Goal: Obtain resource: Download file/media

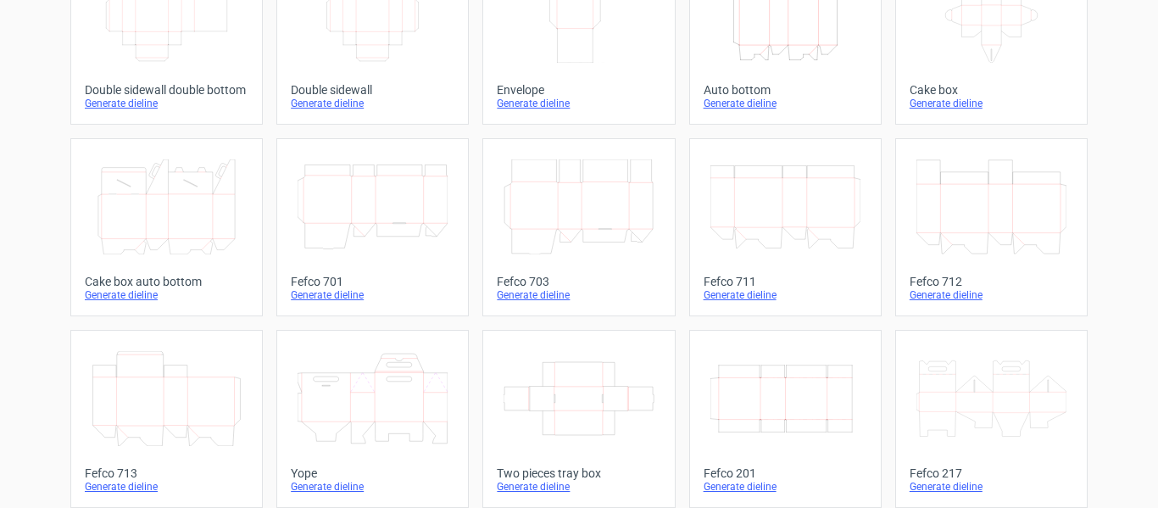
scroll to position [375, 0]
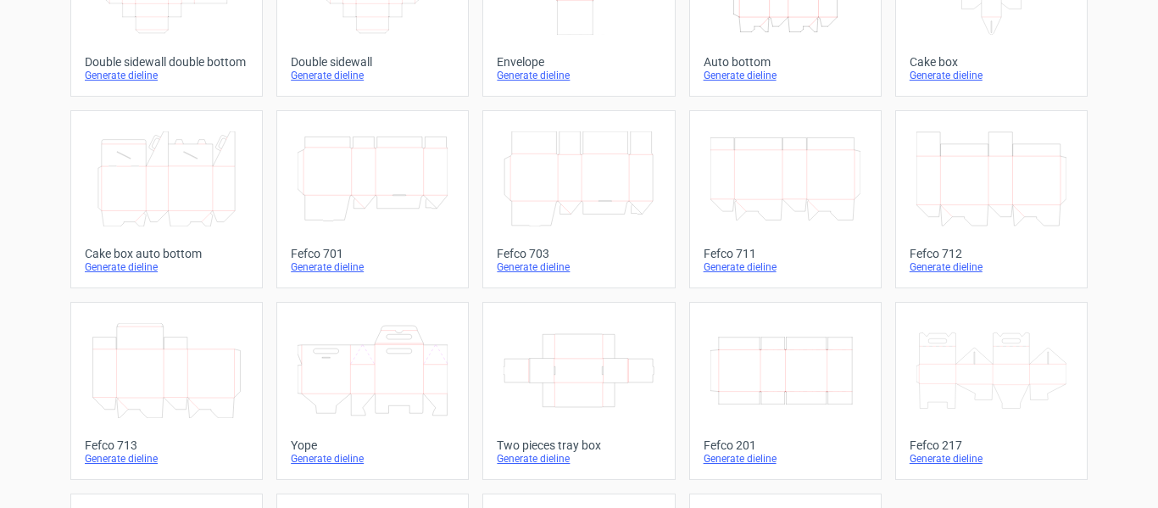
click at [808, 336] on icon "Width Depth Height" at bounding box center [786, 370] width 150 height 95
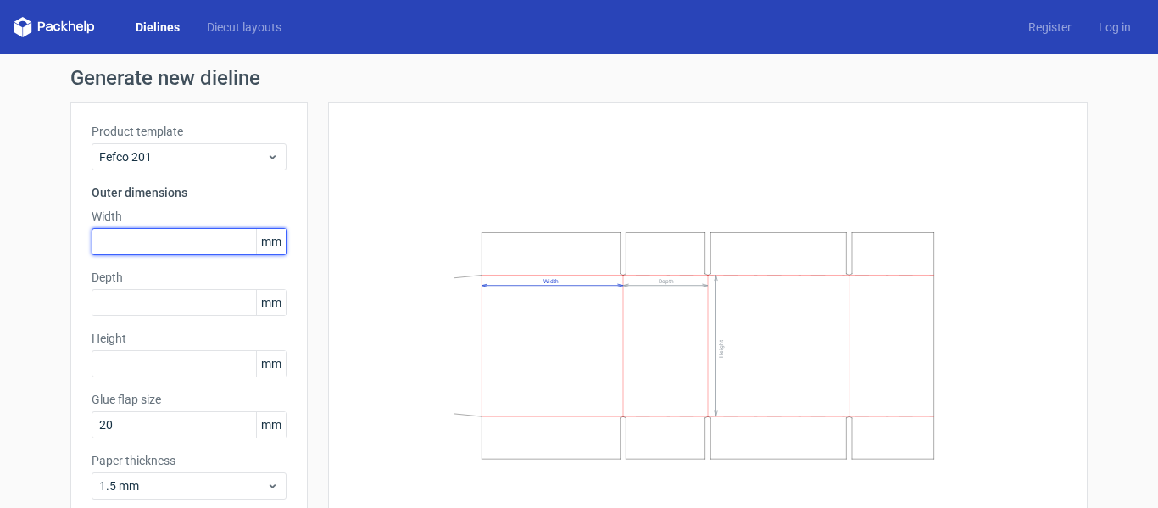
click at [148, 242] on input "text" at bounding box center [189, 241] width 195 height 27
type input "220"
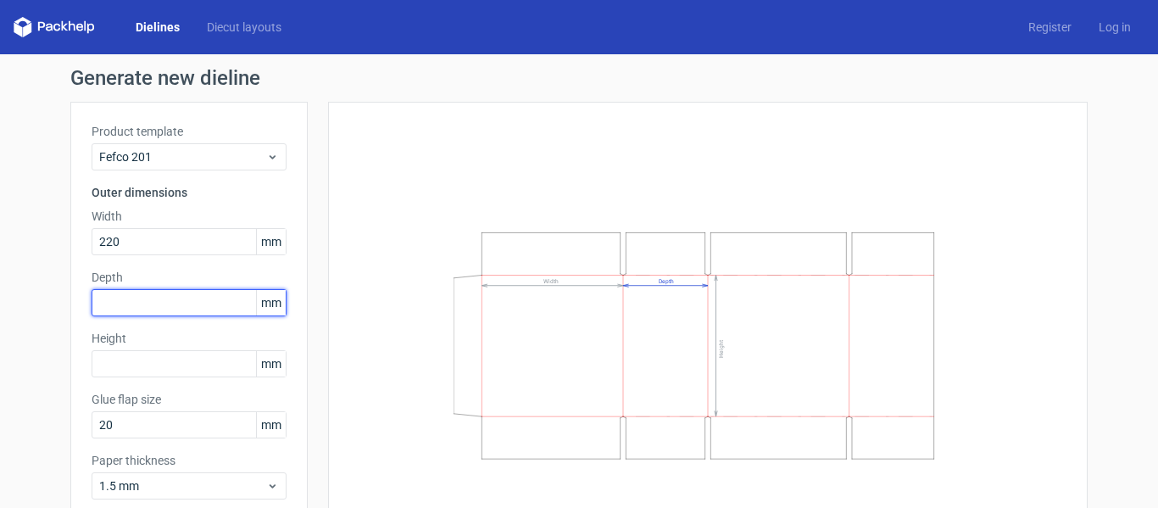
click at [153, 301] on input "text" at bounding box center [189, 302] width 195 height 27
type input "220"
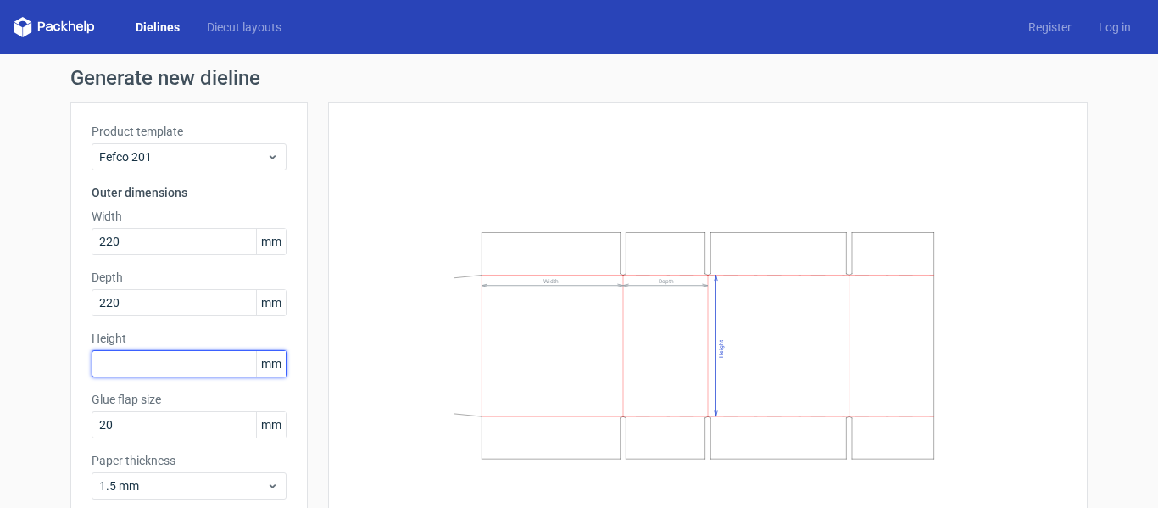
click at [131, 360] on input "text" at bounding box center [189, 363] width 195 height 27
type input "325"
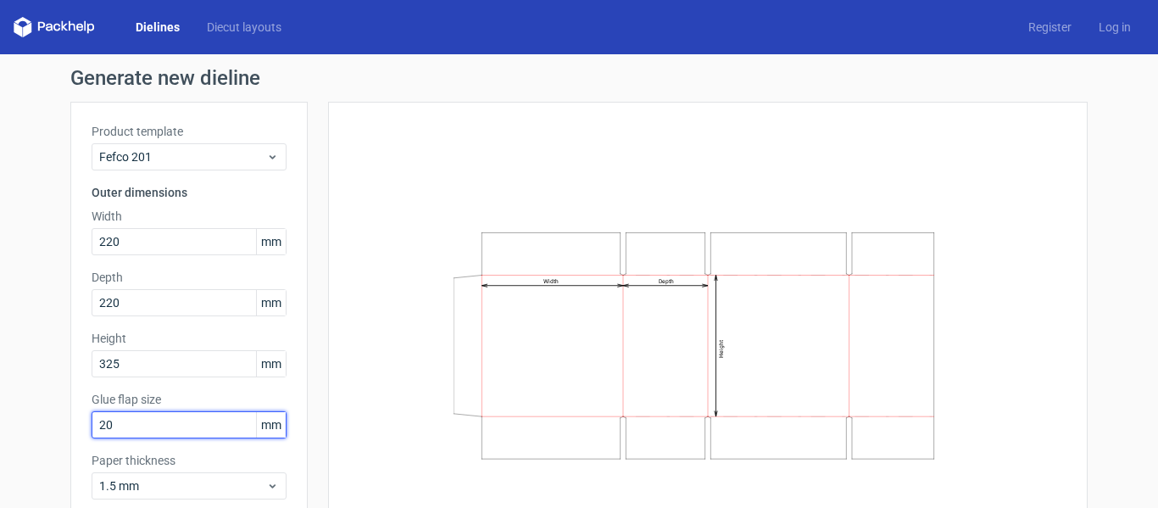
click at [133, 421] on input "20" at bounding box center [189, 424] width 195 height 27
type input "2"
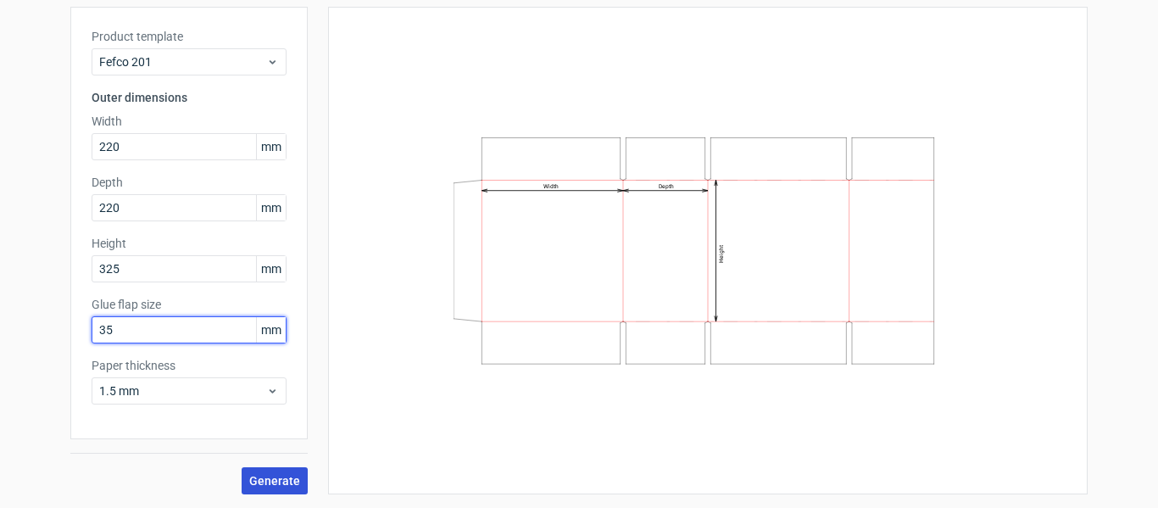
type input "35"
click at [274, 482] on span "Generate" at bounding box center [274, 481] width 51 height 12
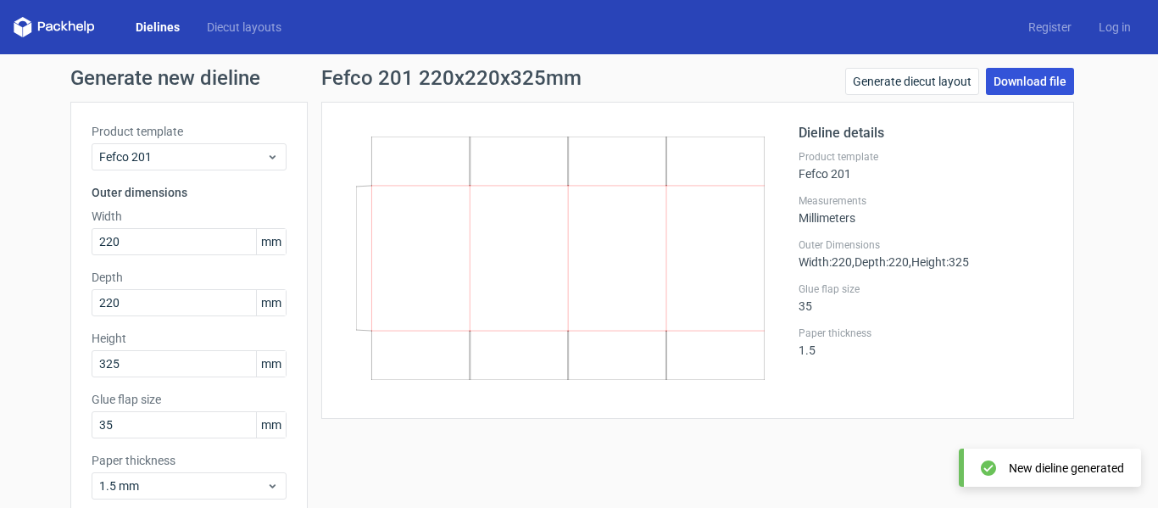
click at [1029, 85] on link "Download file" at bounding box center [1030, 81] width 88 height 27
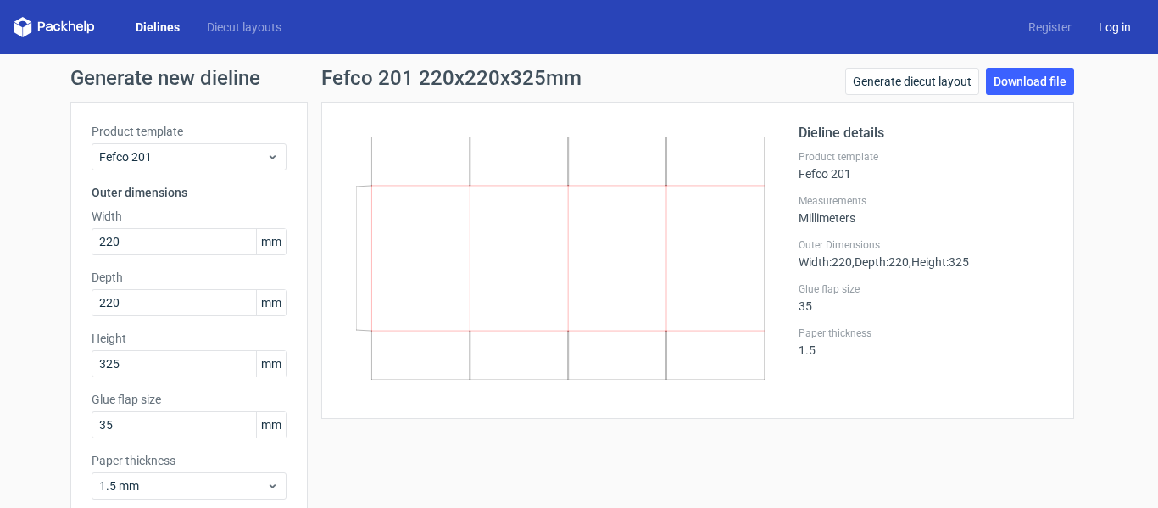
click at [1097, 27] on link "Log in" at bounding box center [1115, 27] width 59 height 17
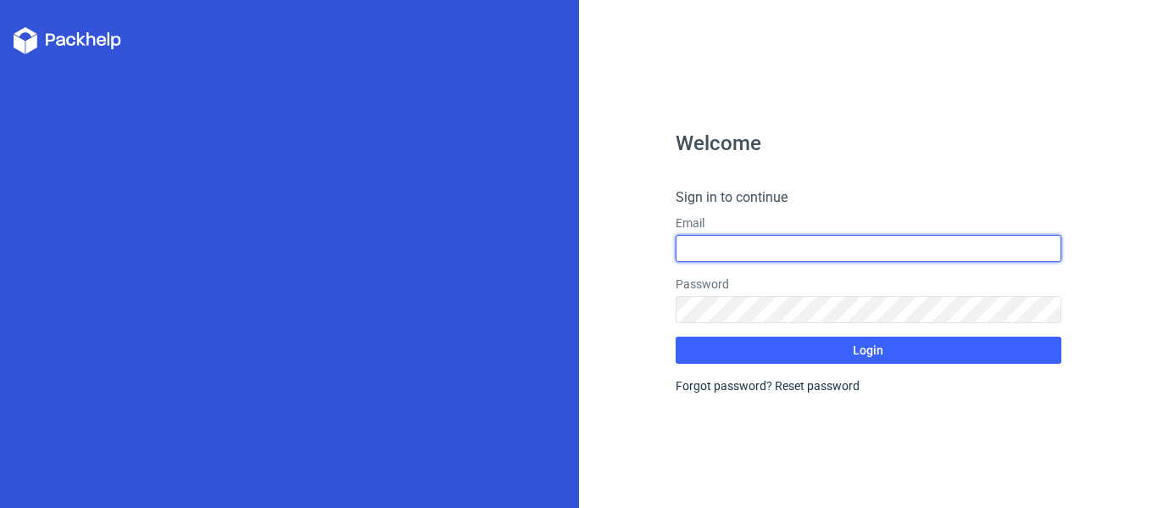
click at [826, 248] on input "text" at bounding box center [869, 248] width 386 height 27
type input "[EMAIL_ADDRESS][PERSON_NAME][DOMAIN_NAME]"
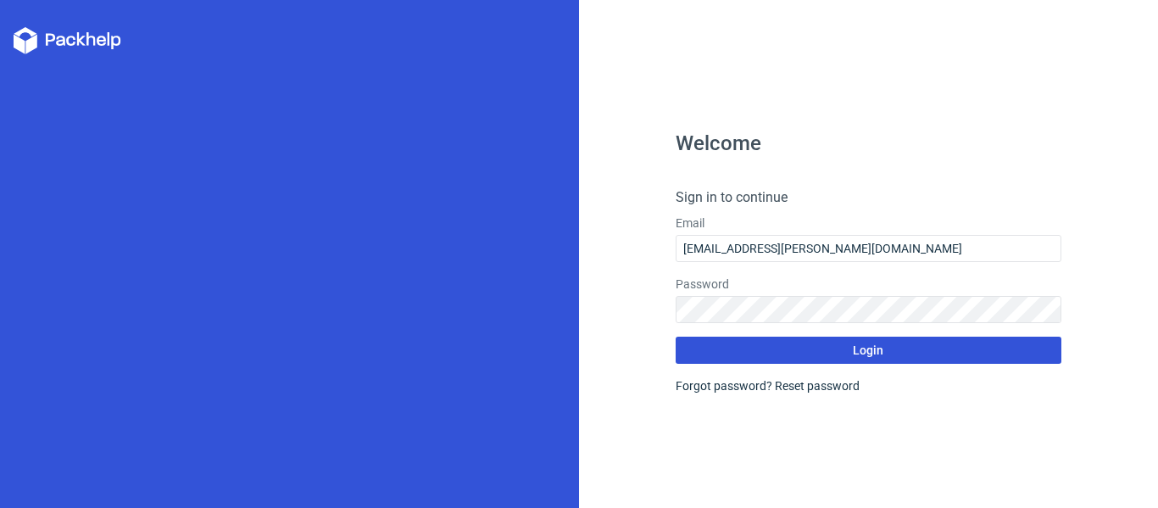
click at [922, 355] on button "Login" at bounding box center [869, 350] width 386 height 27
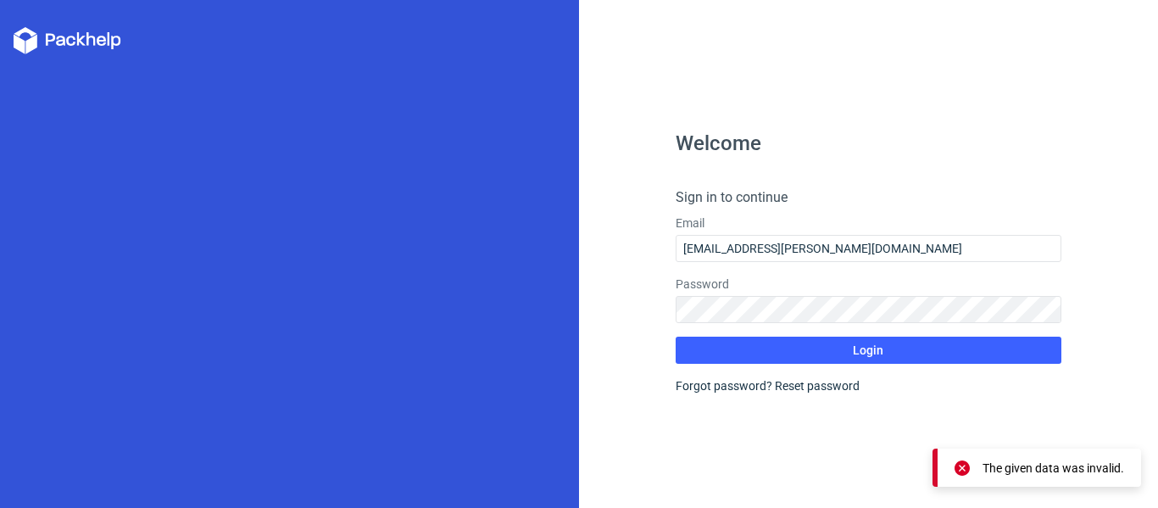
click at [724, 386] on div "Forgot password? Reset password" at bounding box center [869, 385] width 386 height 17
click at [818, 387] on link "Reset password" at bounding box center [817, 386] width 85 height 14
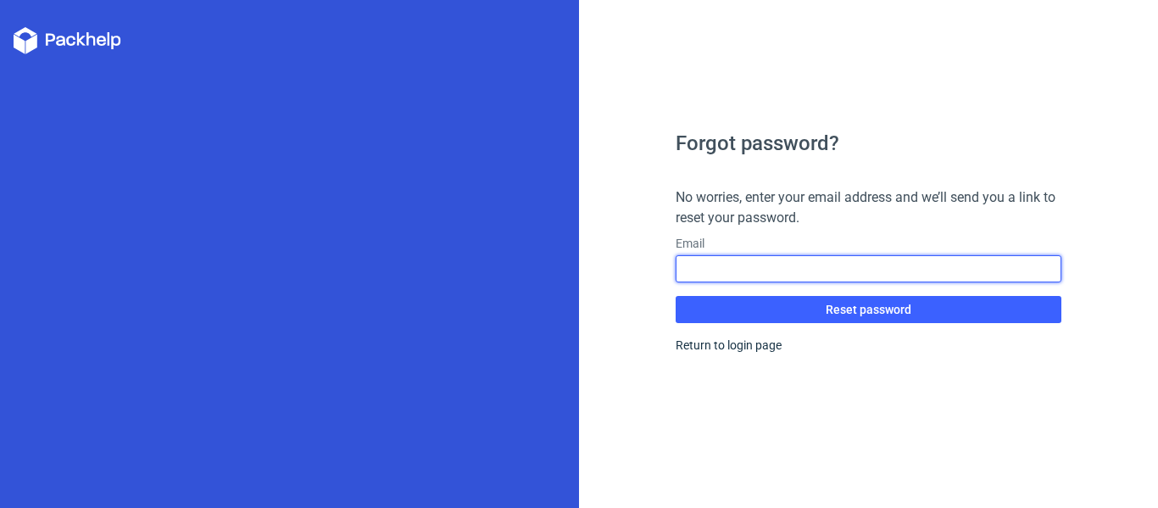
click at [818, 262] on input "text" at bounding box center [869, 268] width 386 height 27
